Goal: Information Seeking & Learning: Learn about a topic

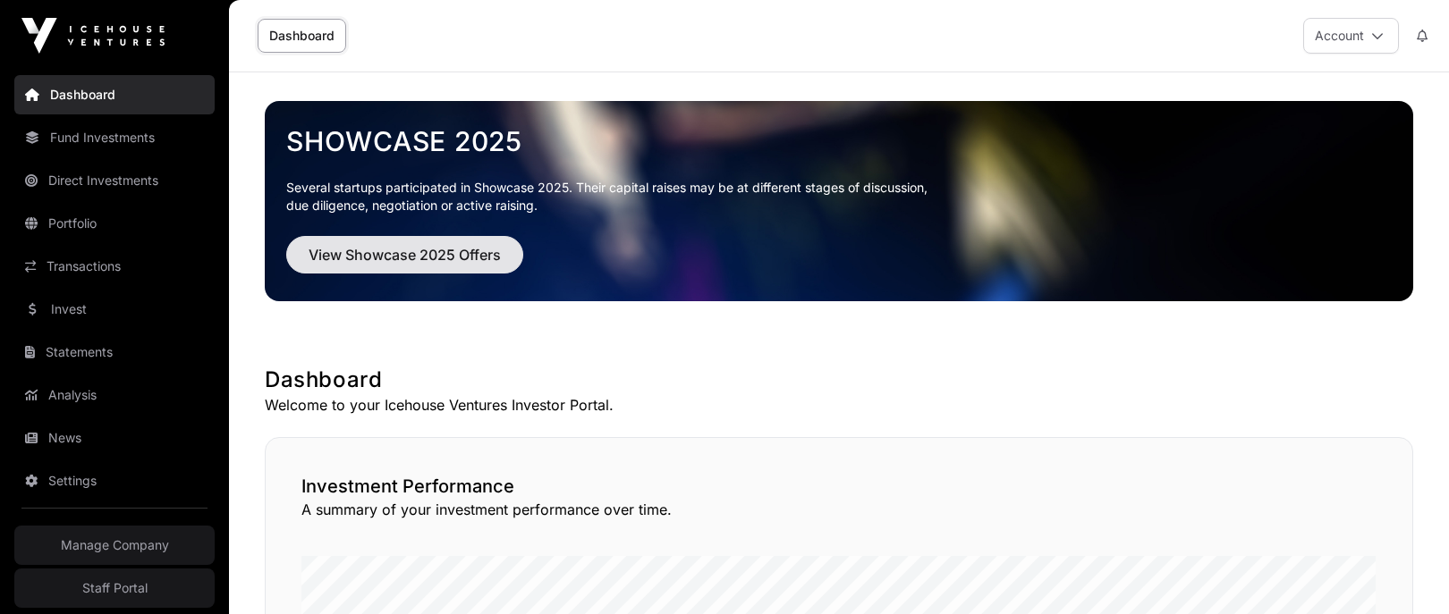
click at [420, 267] on button "View Showcase 2025 Offers" at bounding box center [404, 255] width 237 height 38
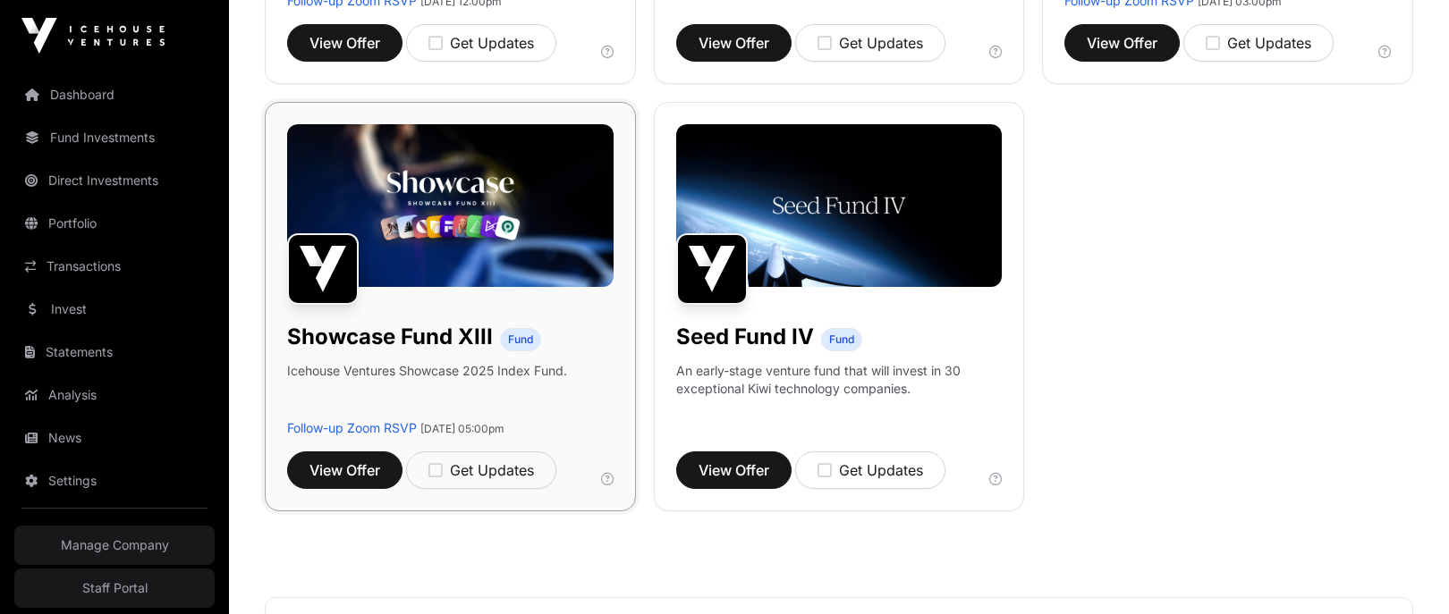
scroll to position [1558, 0]
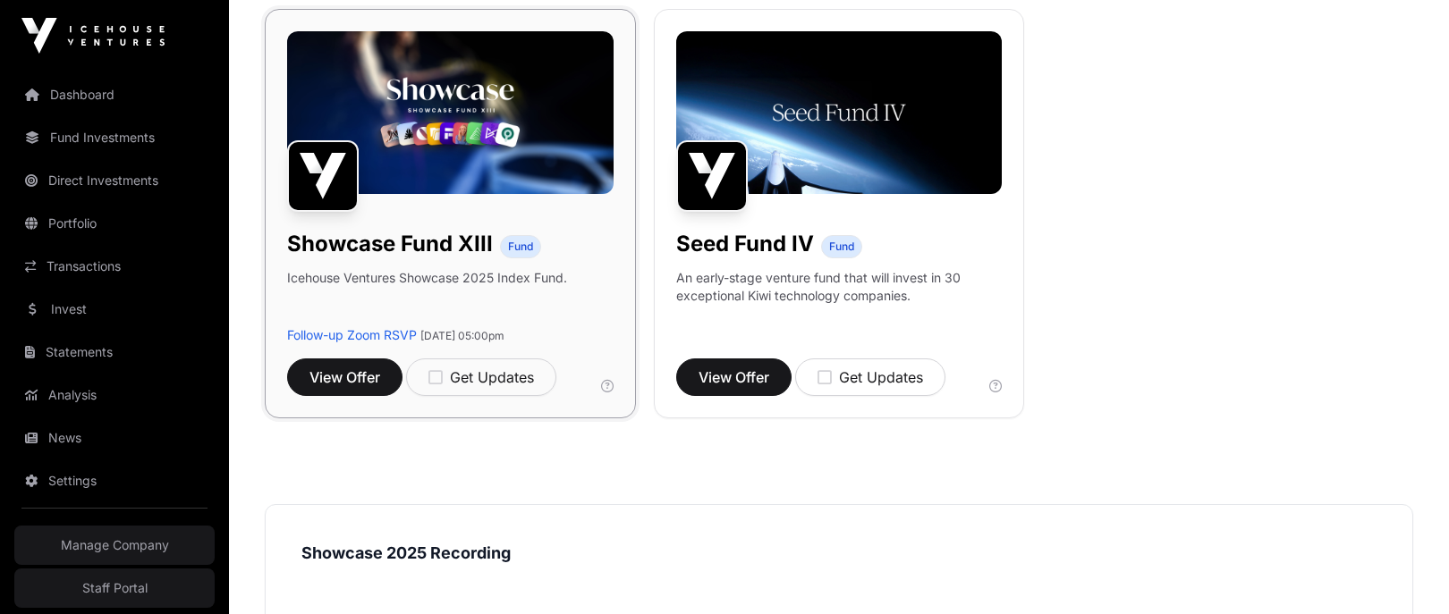
click at [385, 249] on h1 "Showcase Fund XIII" at bounding box center [390, 244] width 206 height 29
click at [341, 385] on span "View Offer" at bounding box center [344, 377] width 71 height 21
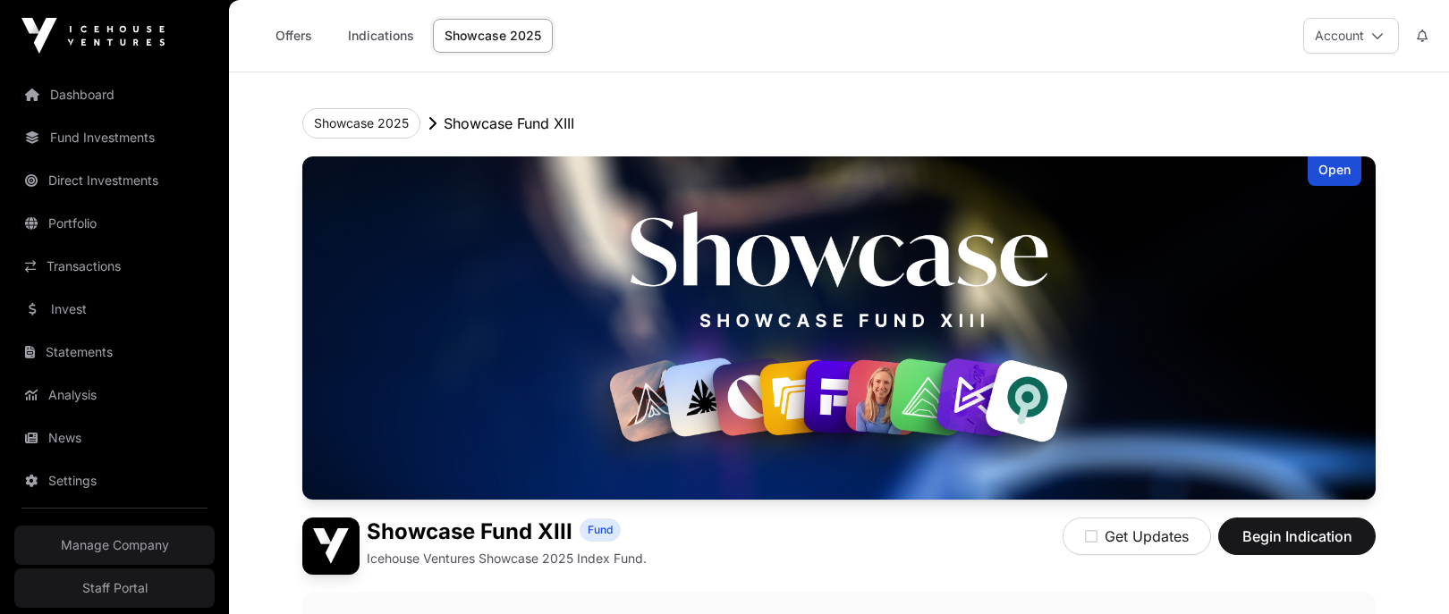
click at [510, 38] on link "Showcase 2025" at bounding box center [493, 36] width 120 height 34
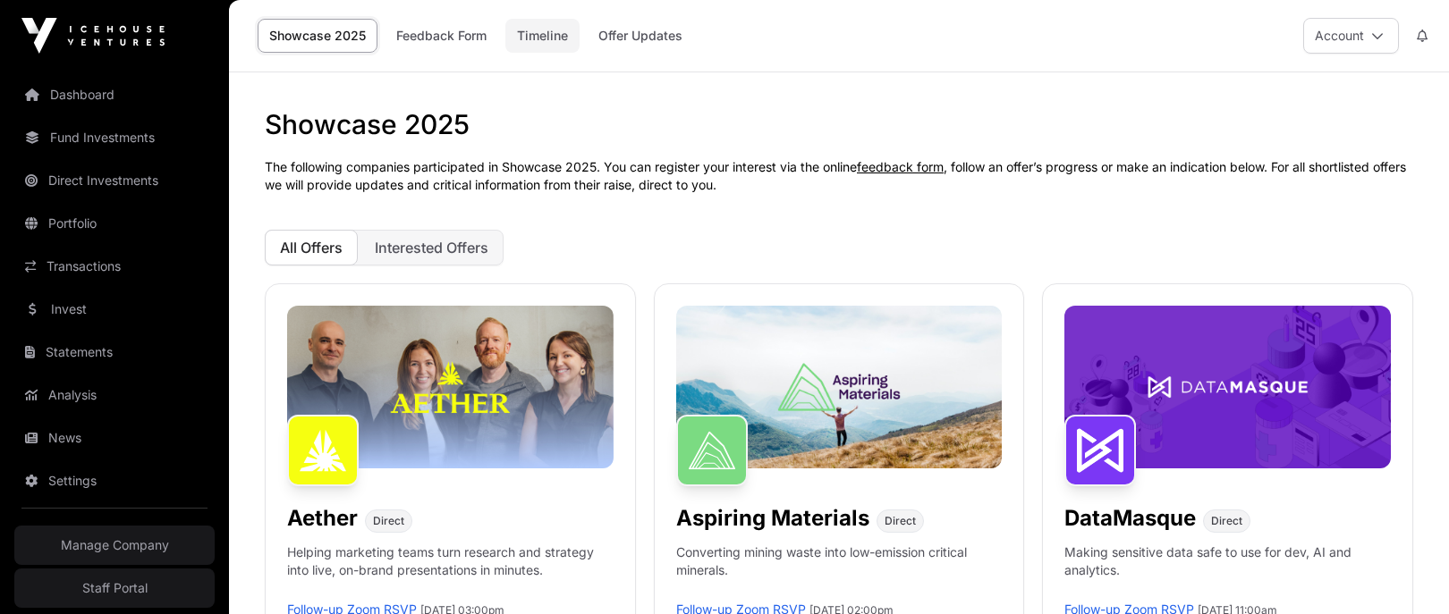
click at [543, 32] on link "Timeline" at bounding box center [542, 36] width 74 height 34
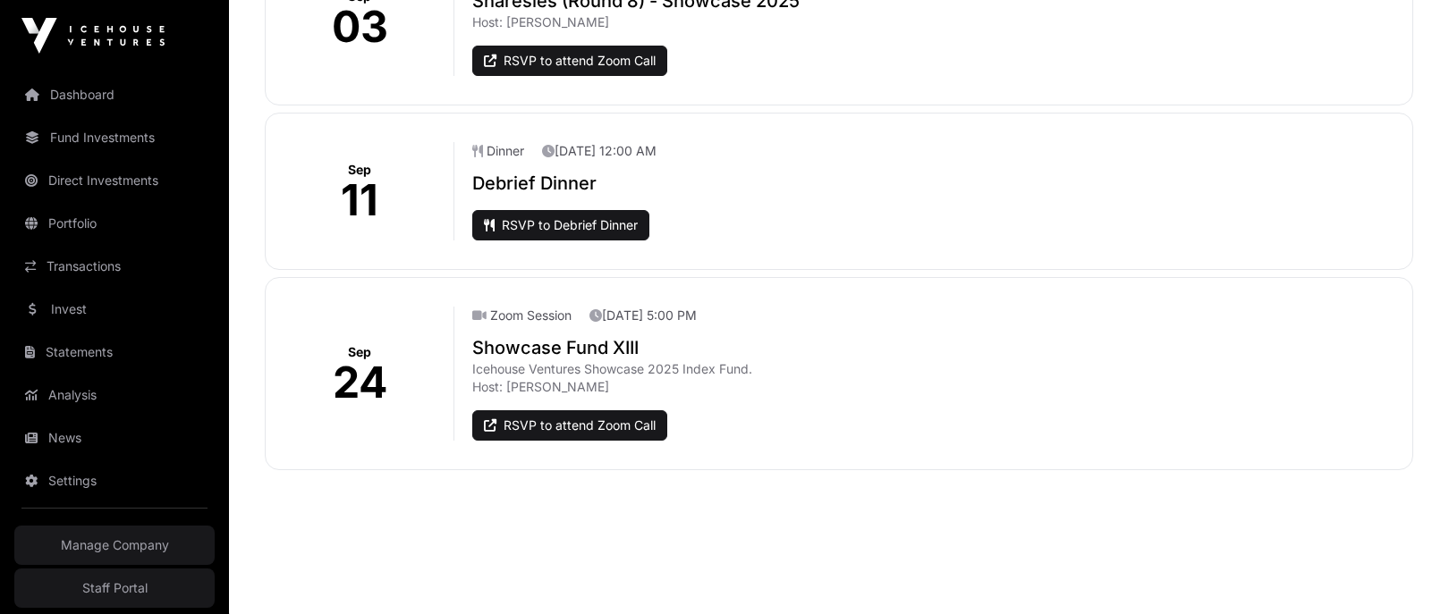
scroll to position [2101, 0]
